Goal: Go to known website: Access a specific website the user already knows

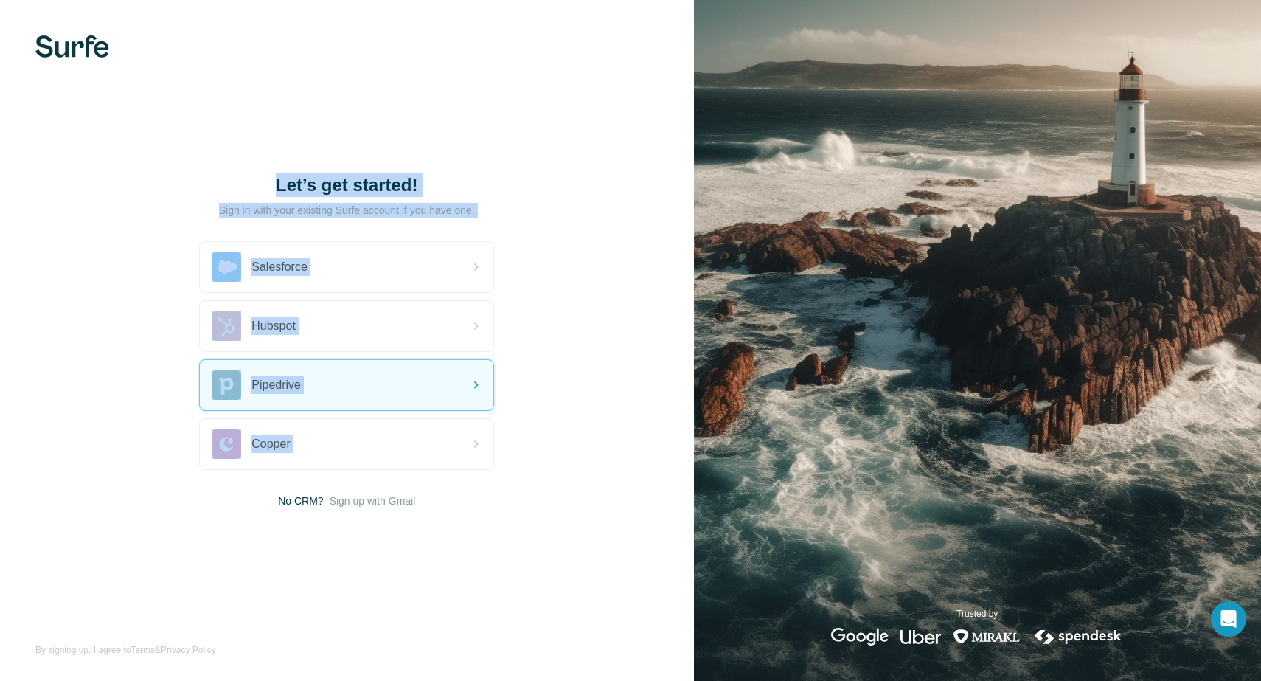
drag, startPoint x: 244, startPoint y: 184, endPoint x: 538, endPoint y: 432, distance: 384.2
click at [538, 432] on div "Let’s get started! Sign in with your existing Surfe account if you have one. Sa…" at bounding box center [347, 340] width 694 height 681
click at [554, 443] on div "Let’s get started! Sign in with your existing Surfe account if you have one. Sa…" at bounding box center [347, 340] width 694 height 681
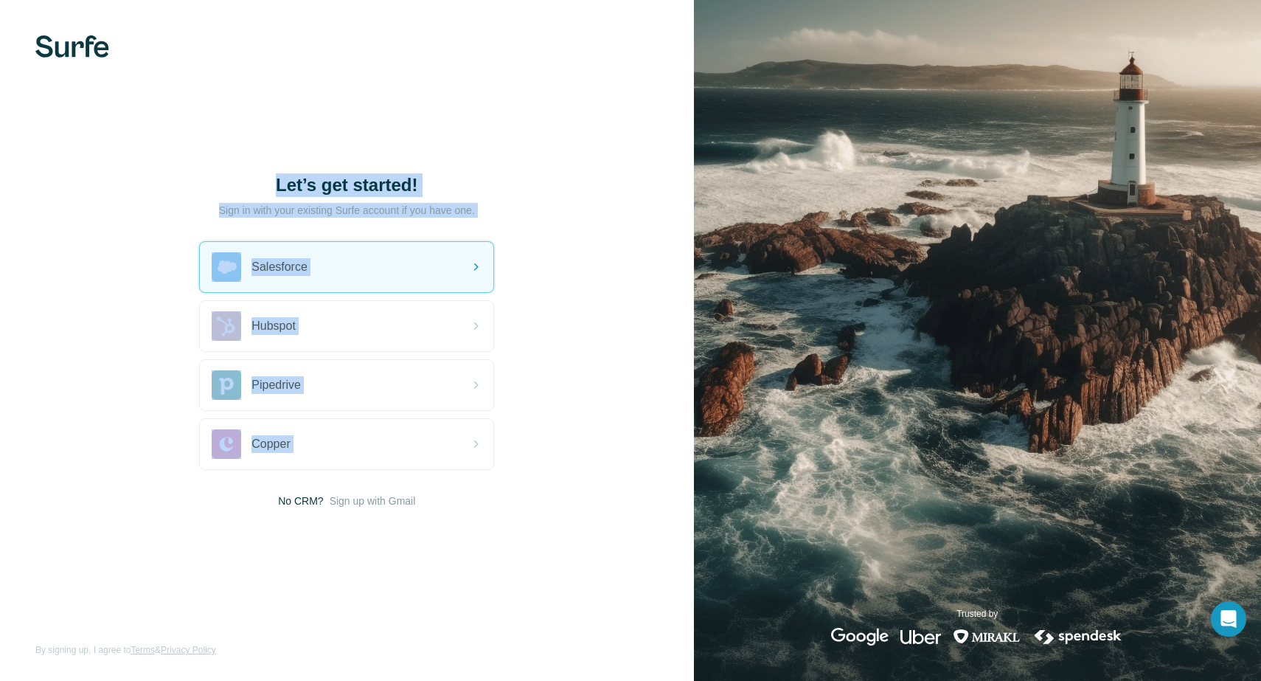
drag, startPoint x: 590, startPoint y: 445, endPoint x: 189, endPoint y: 156, distance: 494.6
click at [189, 156] on div "Let’s get started! Sign in with your existing Surfe account if you have one. Sa…" at bounding box center [347, 340] width 694 height 681
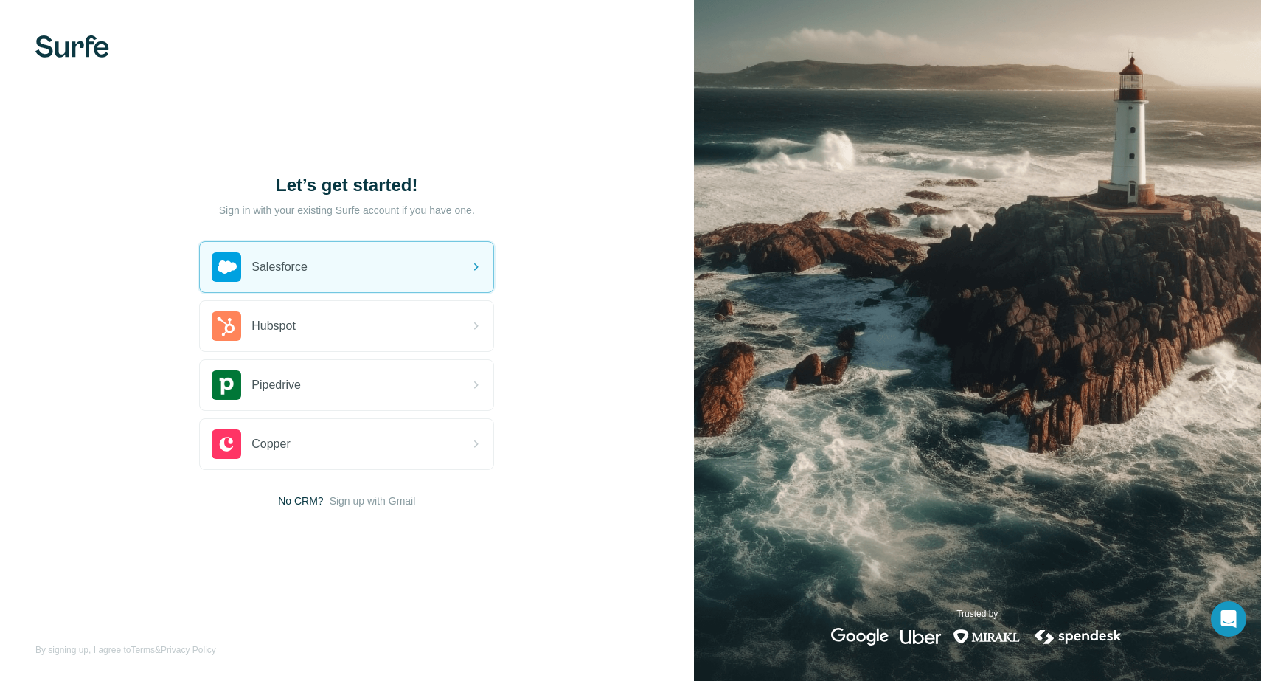
click at [142, 174] on div "Let’s get started! Sign in with your existing Surfe account if you have one. Sa…" at bounding box center [347, 340] width 694 height 681
